Goal: Find specific page/section: Find specific page/section

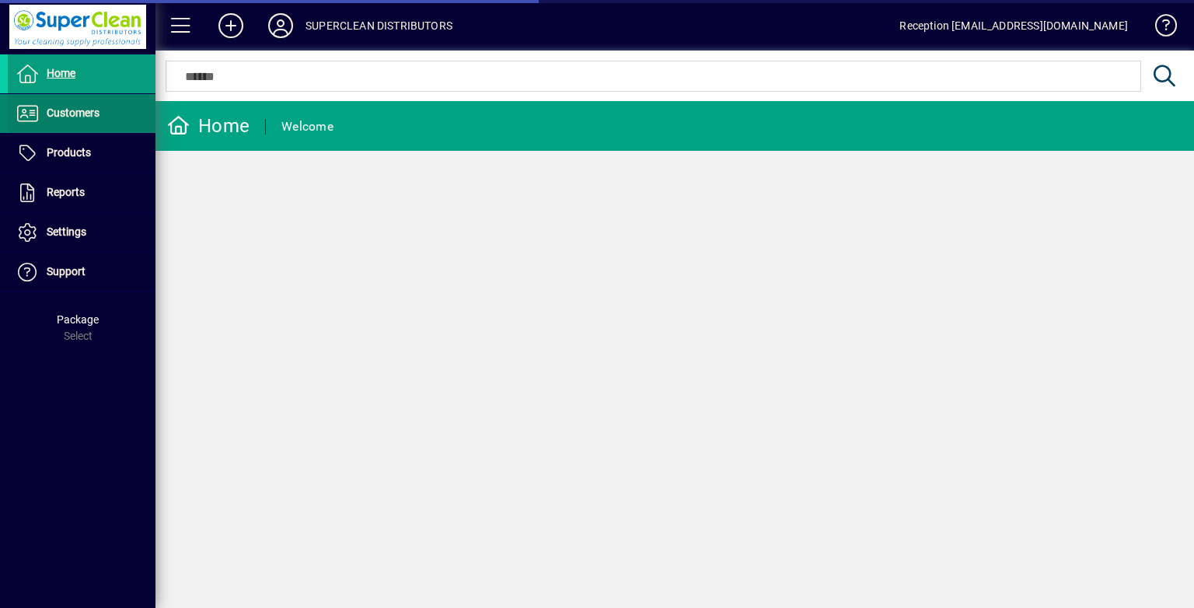
click at [93, 114] on span "Customers" at bounding box center [73, 113] width 53 height 12
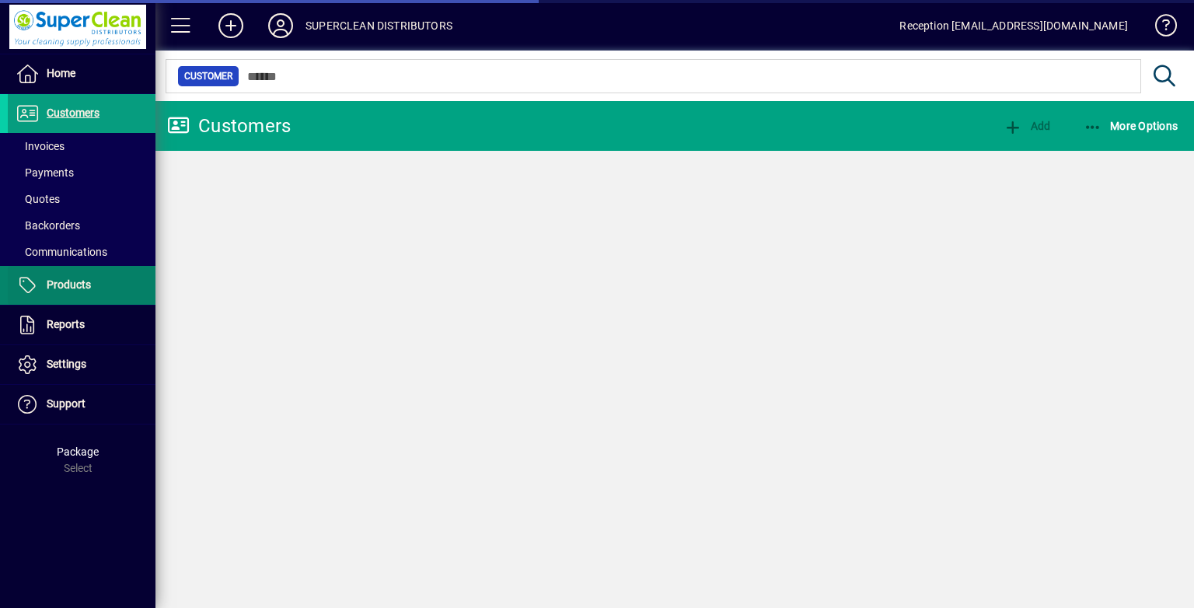
click at [74, 142] on span at bounding box center [82, 146] width 148 height 37
